Goal: Information Seeking & Learning: Learn about a topic

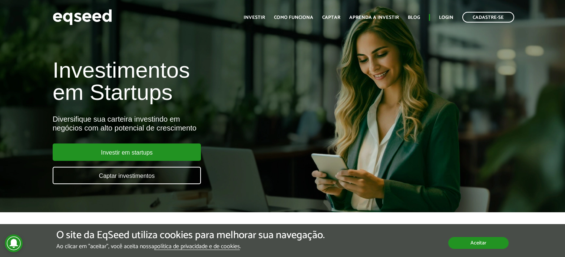
click at [488, 246] on button "Aceitar" at bounding box center [478, 243] width 60 height 12
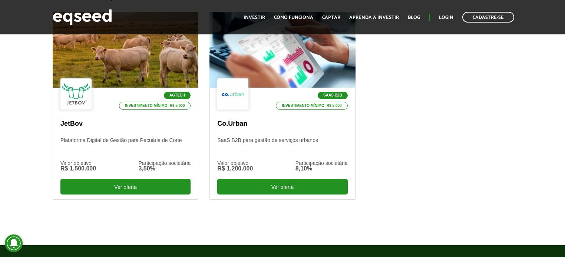
scroll to position [255, 0]
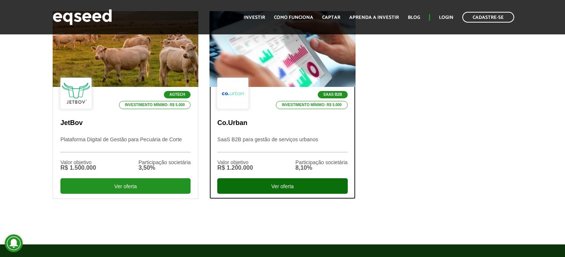
click at [258, 186] on div "Ver oferta" at bounding box center [282, 187] width 130 height 16
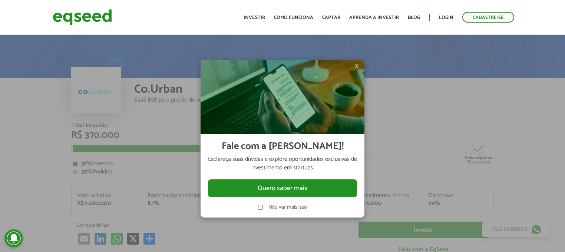
click at [355, 66] on span "×" at bounding box center [356, 66] width 4 height 9
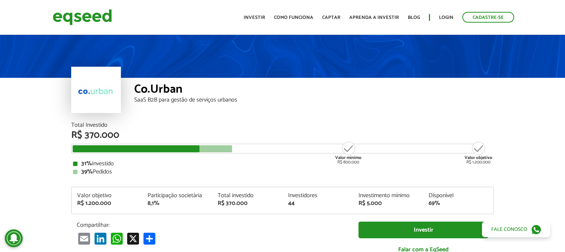
click at [218, 149] on div at bounding box center [152, 148] width 159 height 7
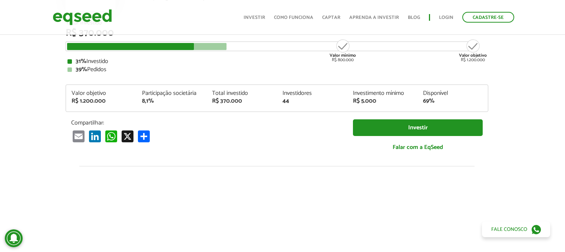
scroll to position [0, 6]
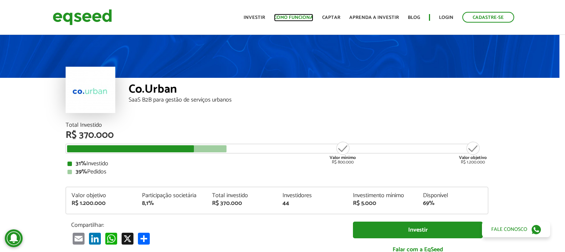
click at [280, 16] on link "Como funciona" at bounding box center [293, 17] width 39 height 5
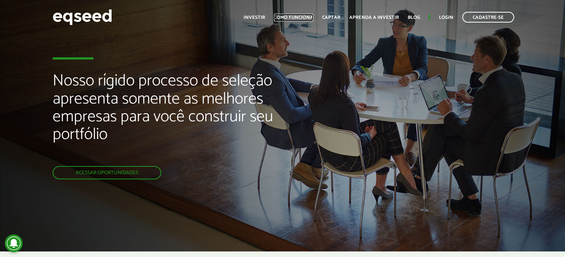
click at [280, 16] on link "Como funciona" at bounding box center [293, 17] width 39 height 5
click at [123, 171] on link "Acessar oportunidades" at bounding box center [107, 172] width 109 height 13
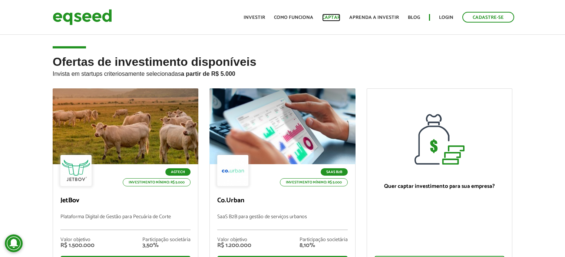
click at [335, 17] on link "Captar" at bounding box center [331, 17] width 18 height 5
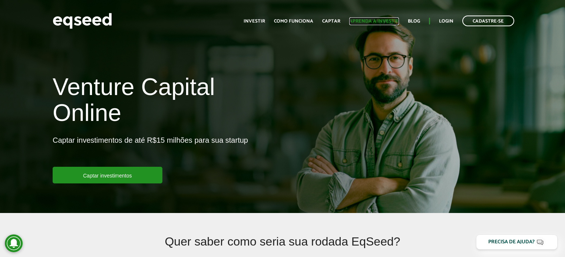
click at [353, 24] on link "Aprenda a investir" at bounding box center [374, 21] width 50 height 5
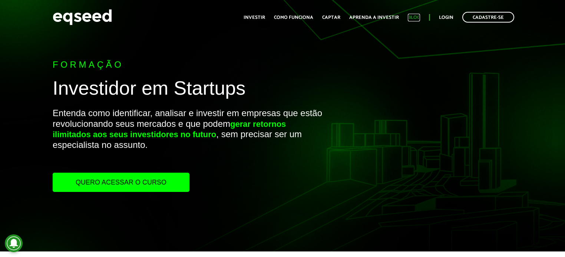
click at [413, 18] on link "Blog" at bounding box center [414, 17] width 12 height 5
